Goal: Navigation & Orientation: Find specific page/section

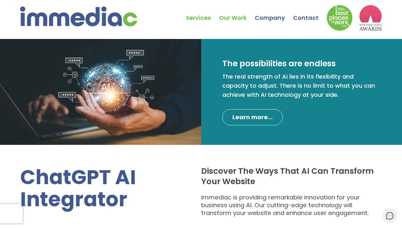
click at [233, 16] on link "Our Work" at bounding box center [237, 13] width 36 height 23
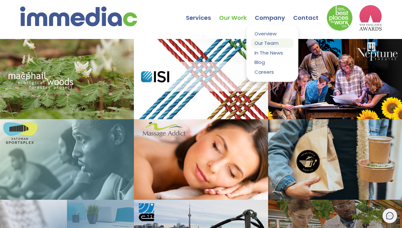
click at [273, 42] on link "Our Team" at bounding box center [272, 43] width 42 height 9
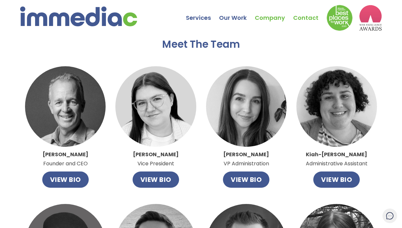
click at [311, 19] on link "Contact" at bounding box center [309, 13] width 33 height 23
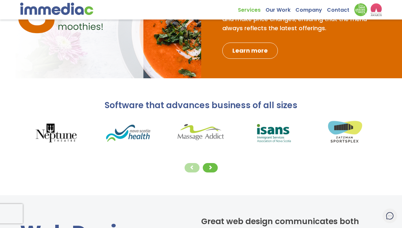
scroll to position [98, 0]
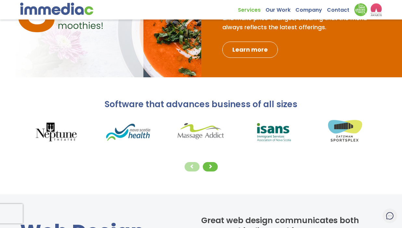
click at [57, 136] on img at bounding box center [56, 132] width 72 height 31
click at [212, 167] on span at bounding box center [210, 166] width 5 height 5
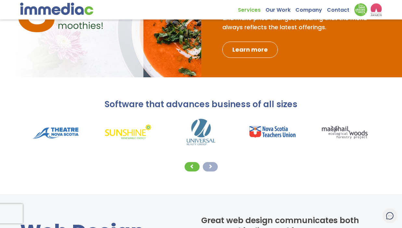
click at [212, 167] on span at bounding box center [210, 166] width 5 height 5
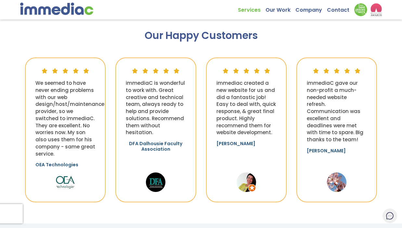
scroll to position [597, 0]
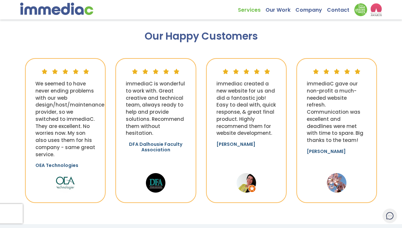
click at [158, 142] on link "DFA Dalhousie Faculty Association" at bounding box center [156, 150] width 60 height 16
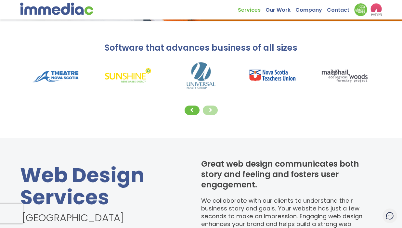
scroll to position [0, 0]
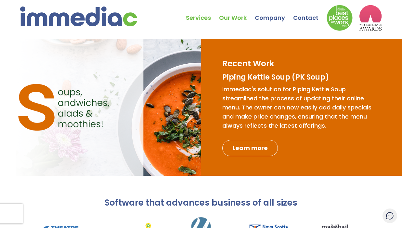
click at [236, 19] on link "Our Work" at bounding box center [237, 13] width 36 height 23
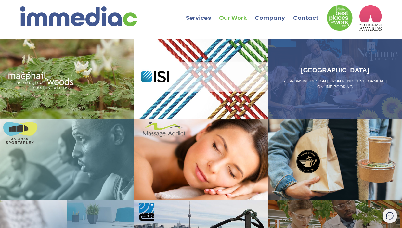
click at [299, 65] on h3 "[GEOGRAPHIC_DATA]" at bounding box center [335, 70] width 129 height 10
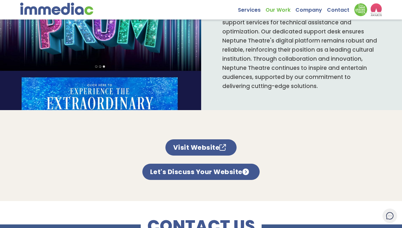
scroll to position [509, 0]
